Goal: Navigation & Orientation: Find specific page/section

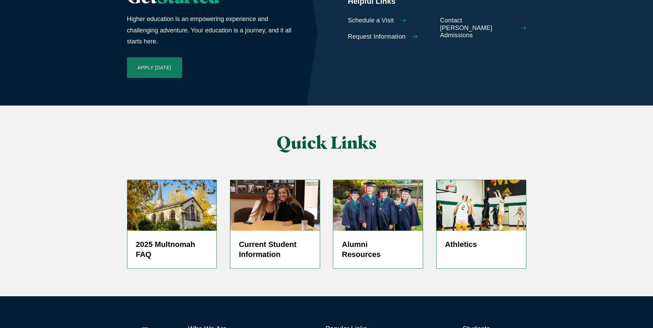
scroll to position [1624, 0]
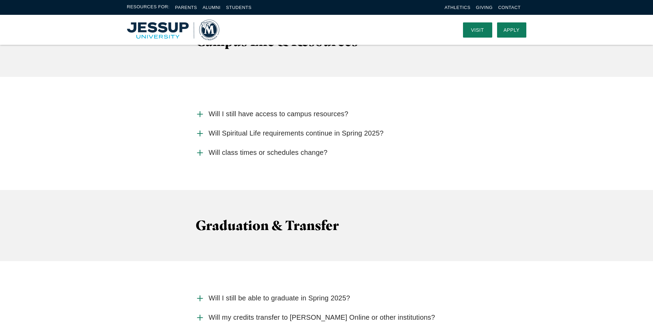
scroll to position [1658, 0]
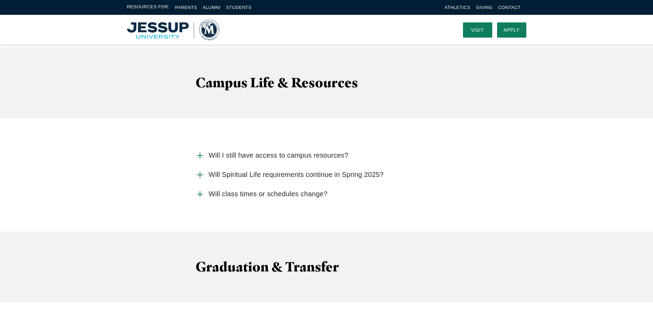
click at [165, 28] on img "Home" at bounding box center [173, 30] width 92 height 21
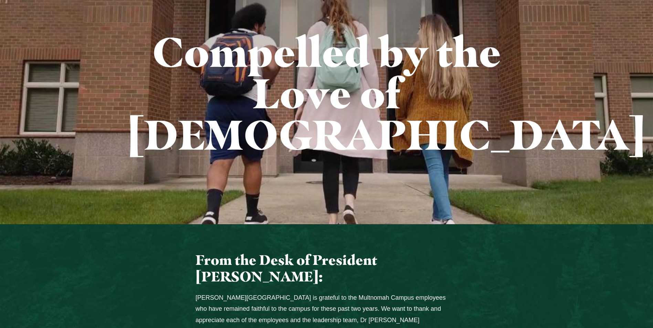
scroll to position [289, 0]
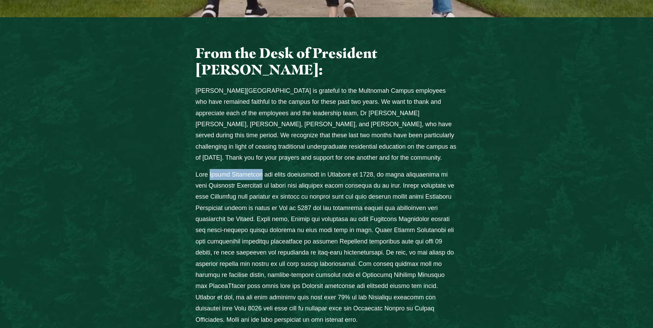
drag, startPoint x: 214, startPoint y: 133, endPoint x: 262, endPoint y: 132, distance: 47.9
click at [262, 169] on p "Columns" at bounding box center [327, 247] width 262 height 156
